Goal: Obtain resource: Download file/media

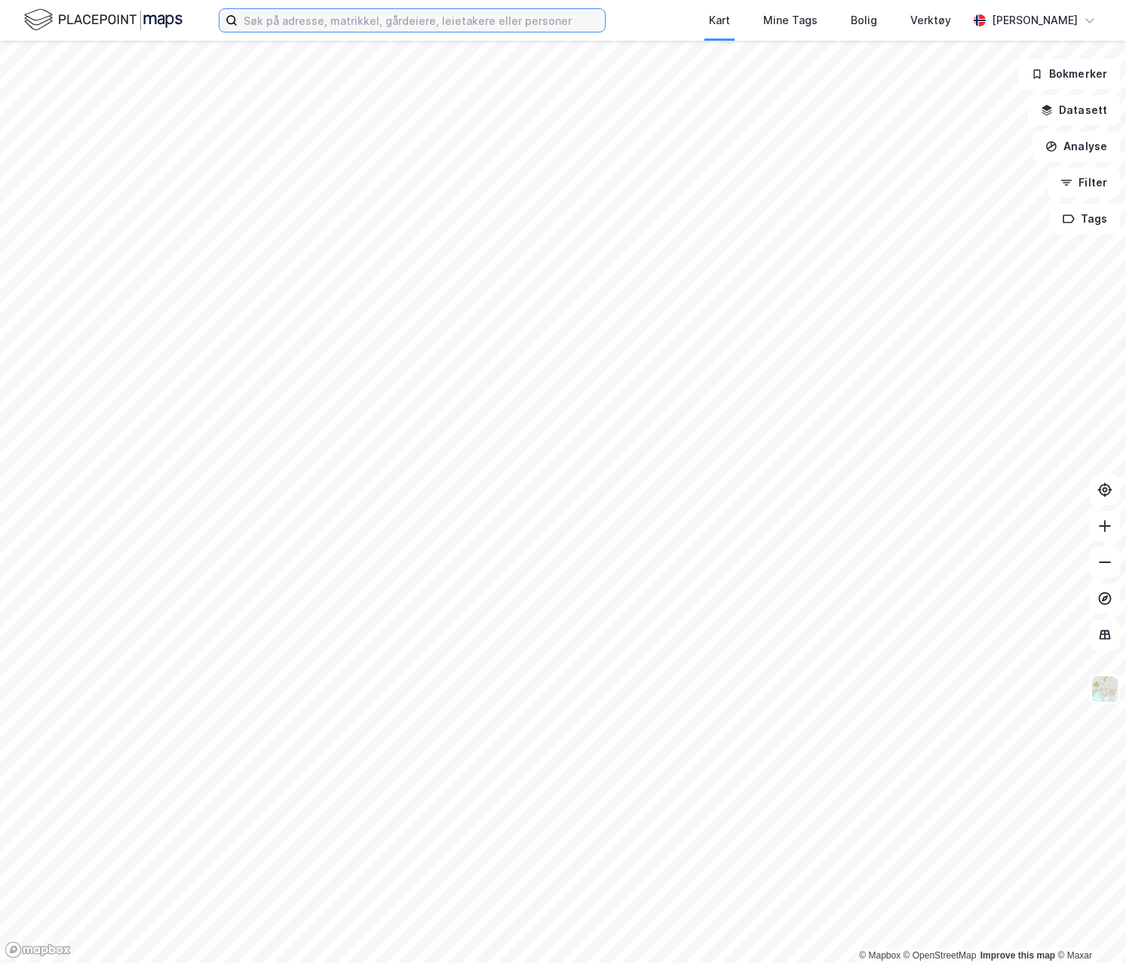
click at [447, 23] on input at bounding box center [421, 20] width 367 height 23
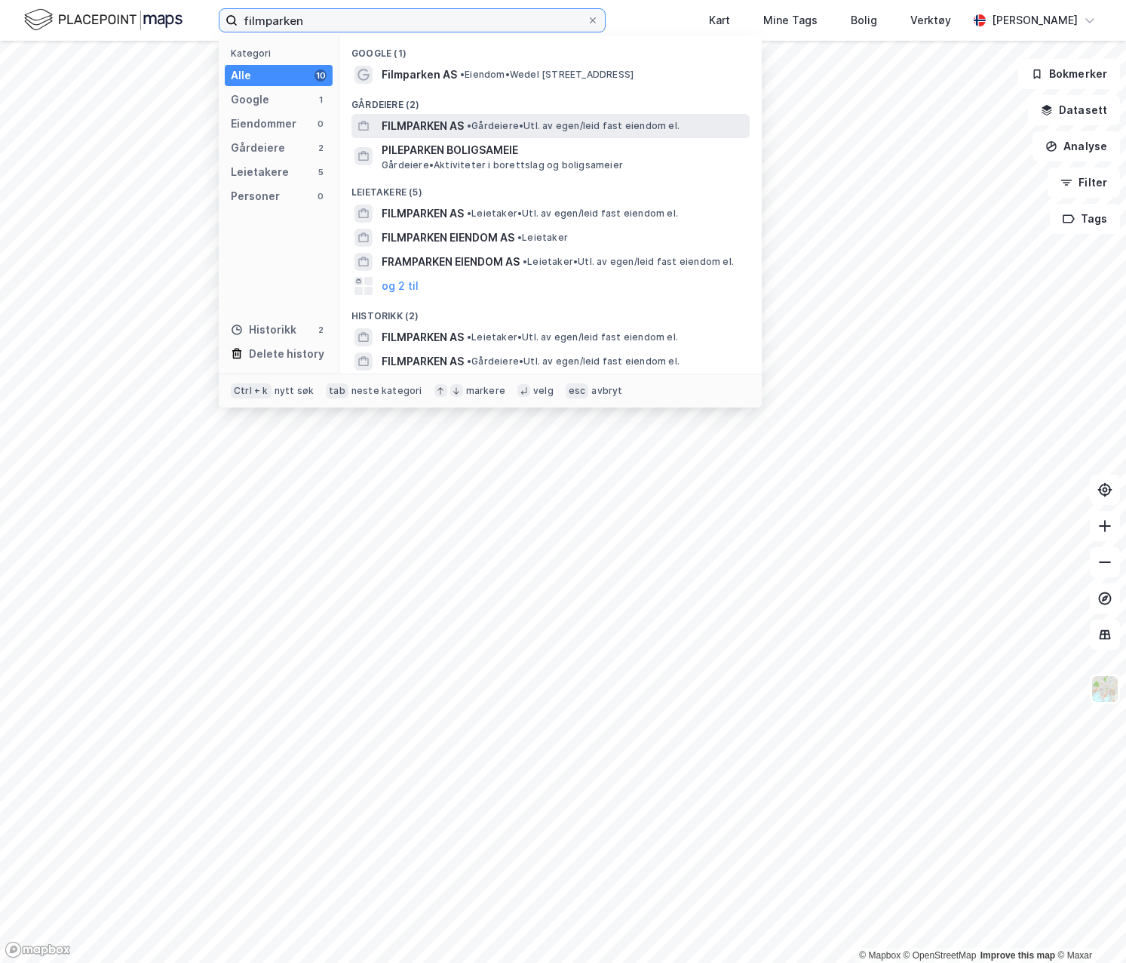
type input "filmparken"
click at [463, 124] on span "FILMPARKEN AS" at bounding box center [423, 126] width 82 height 18
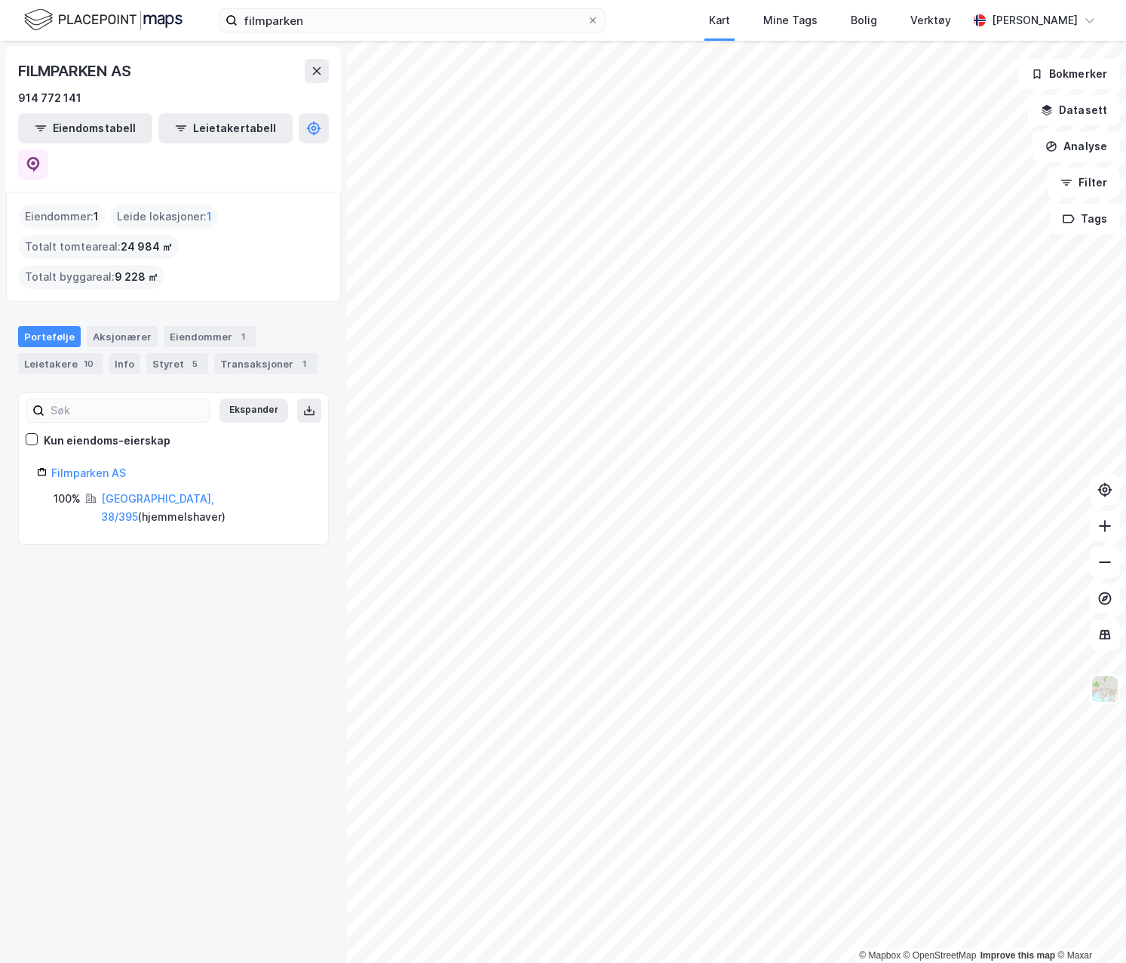
click at [299, 398] on button at bounding box center [309, 410] width 24 height 24
click at [137, 492] on link "[GEOGRAPHIC_DATA], 38/395" at bounding box center [157, 507] width 113 height 31
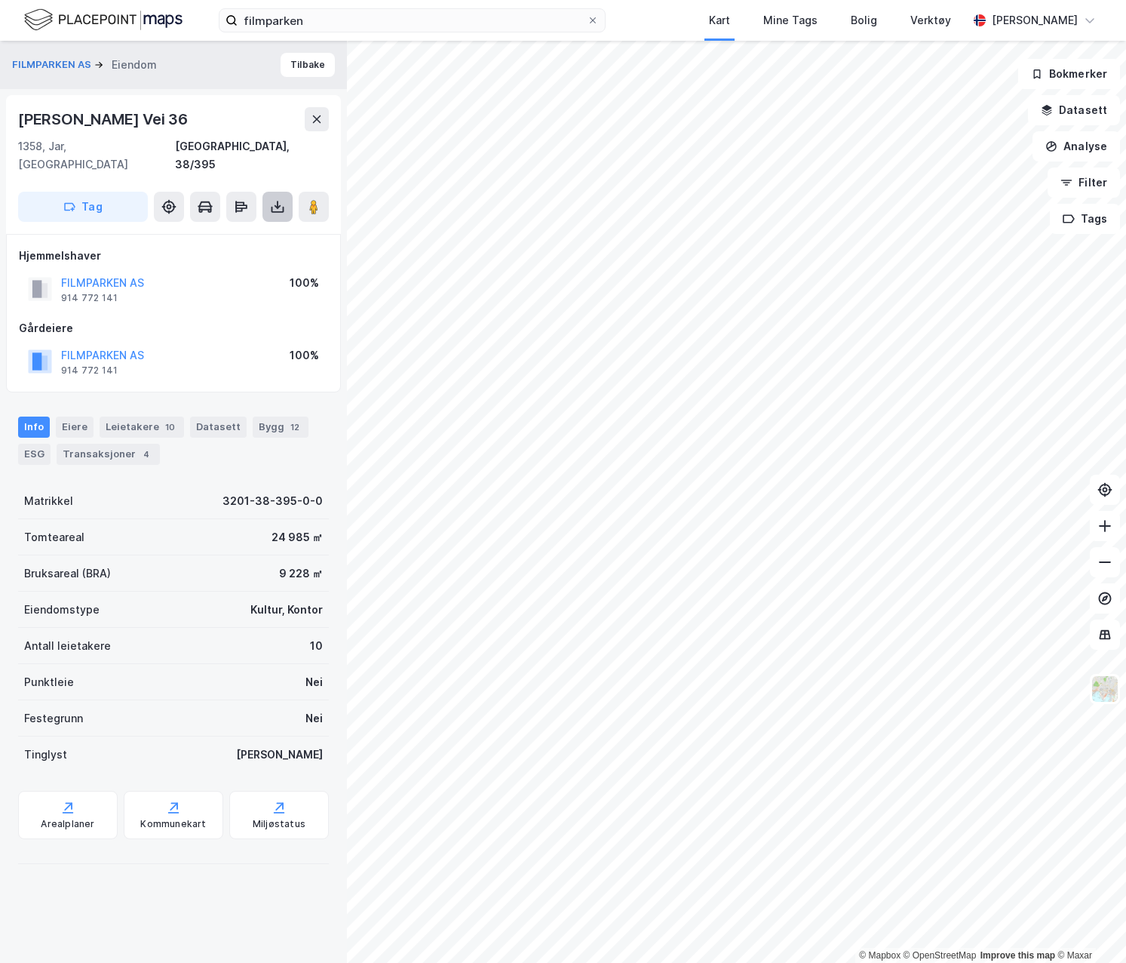
click at [275, 199] on icon at bounding box center [277, 206] width 15 height 15
click at [238, 231] on div "Last ned grunnbok" at bounding box center [203, 237] width 88 height 12
